Goal: Task Accomplishment & Management: Use online tool/utility

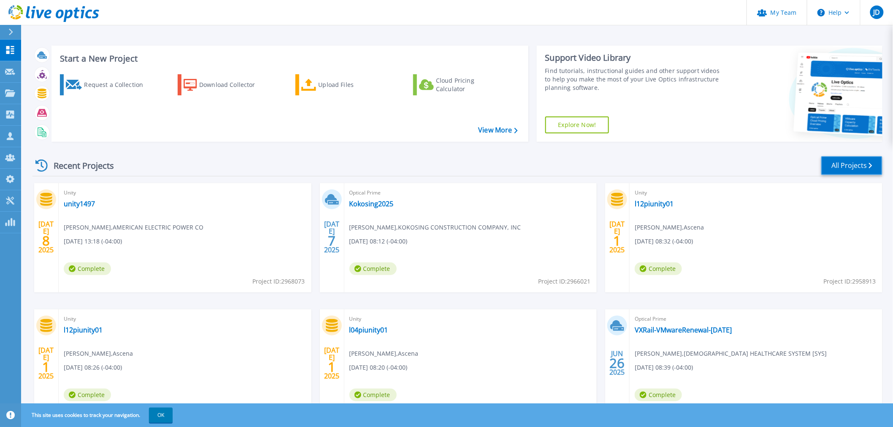
click at [849, 168] on link "All Projects" at bounding box center [851, 165] width 61 height 19
click at [13, 69] on icon at bounding box center [10, 72] width 10 height 6
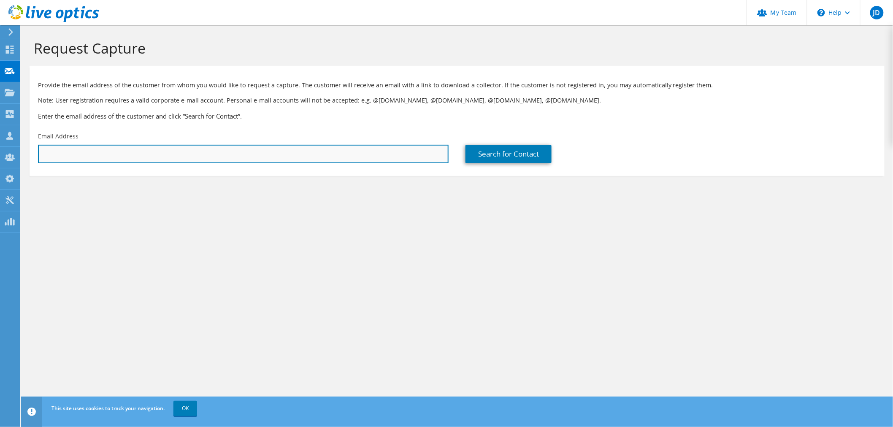
click at [78, 155] on input "text" at bounding box center [243, 154] width 411 height 19
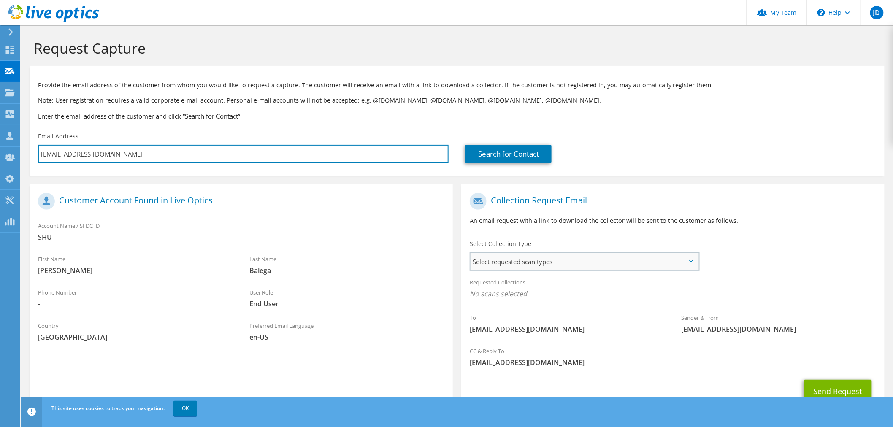
type input "tbalega@setonhill.edu"
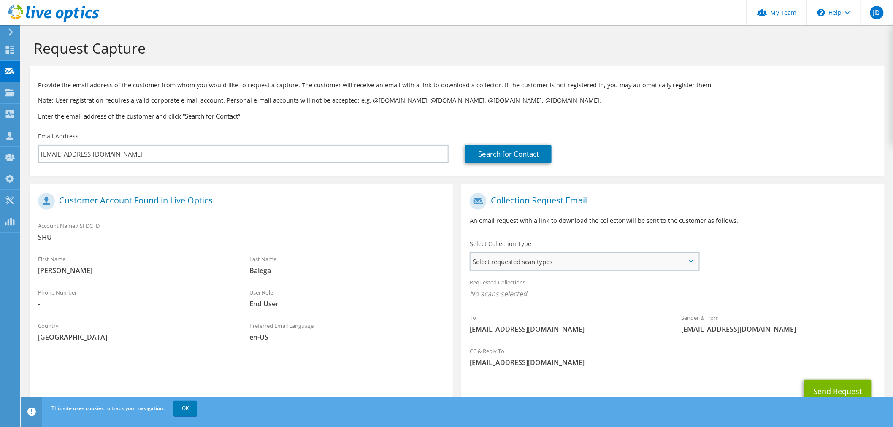
click at [622, 265] on span "Select requested scan types" at bounding box center [585, 261] width 228 height 17
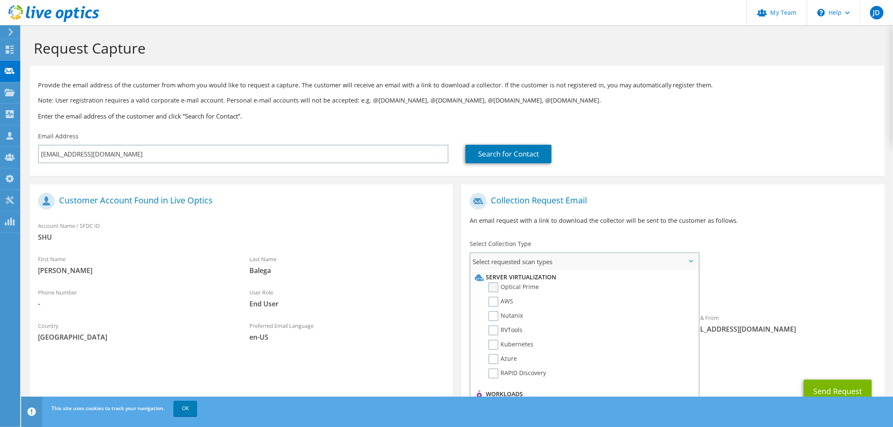
click at [520, 287] on label "Optical Prime" at bounding box center [513, 287] width 51 height 10
click at [0, 0] on input "Optical Prime" at bounding box center [0, 0] width 0 height 0
click at [806, 259] on div "To tbalega@setonhill.edu Sender & From liveoptics@liveoptics.com" at bounding box center [672, 267] width 423 height 156
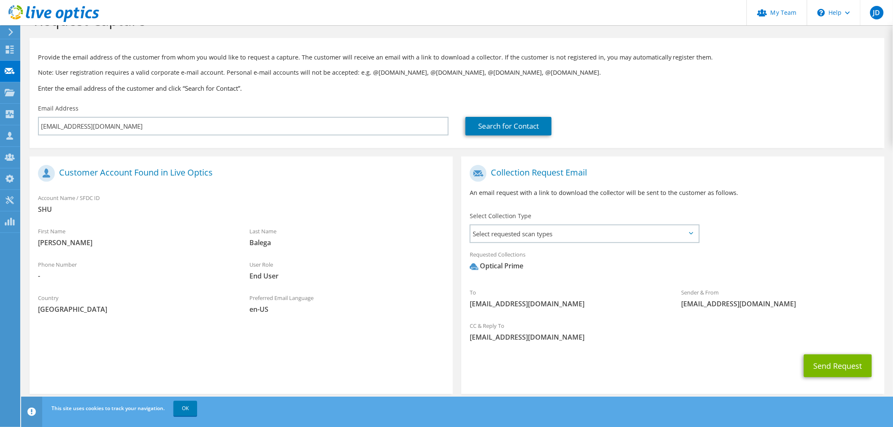
scroll to position [38, 0]
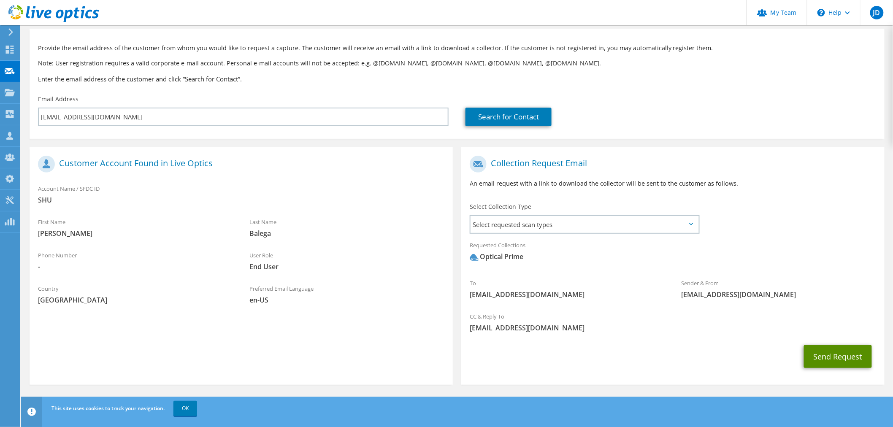
click at [834, 361] on button "Send Request" at bounding box center [838, 356] width 68 height 23
